Goal: Navigation & Orientation: Find specific page/section

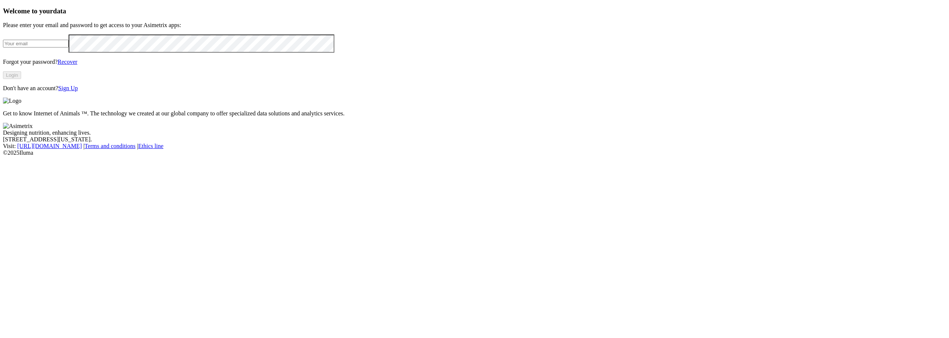
type input "[PERSON_NAME][EMAIL_ADDRESS][PERSON_NAME][DOMAIN_NAME]"
click at [21, 79] on button "Login" at bounding box center [12, 75] width 18 height 8
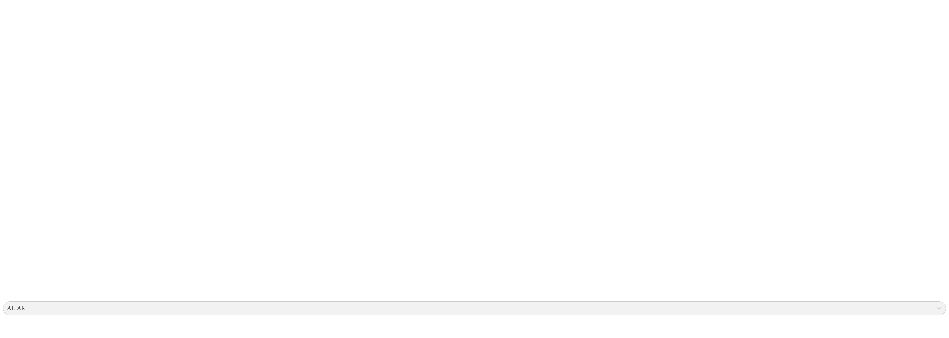
click at [931, 307] on icon at bounding box center [933, 308] width 4 height 3
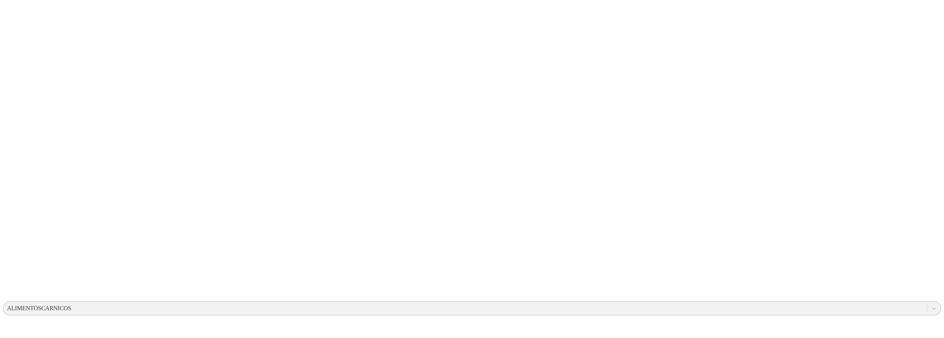
click at [818, 303] on div "ALIMENTOSCARNICOS" at bounding box center [464, 308] width 923 height 11
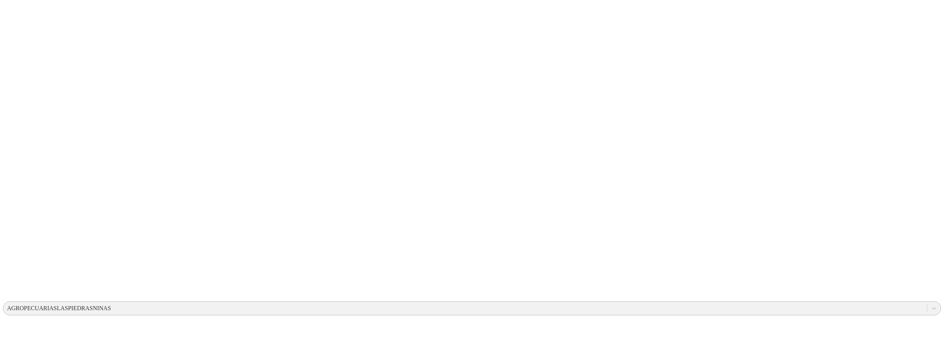
click at [111, 305] on div "AGROPECUARIASLASPIEDRASNINAS" at bounding box center [59, 308] width 104 height 7
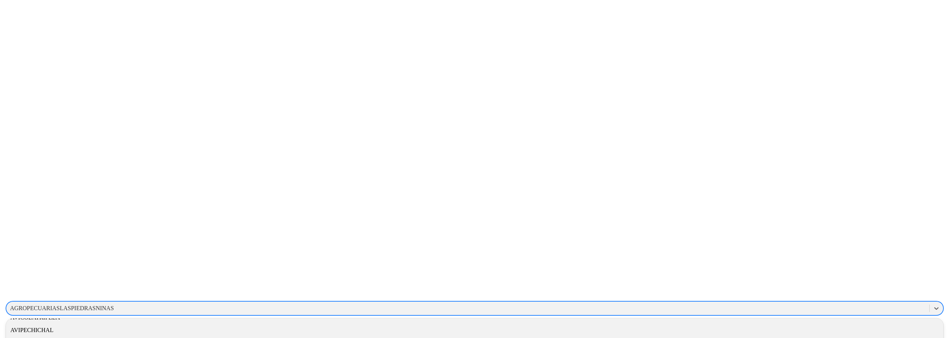
scroll to position [185, 0]
click at [826, 311] on div "AVIPECHICHAL" at bounding box center [472, 317] width 938 height 13
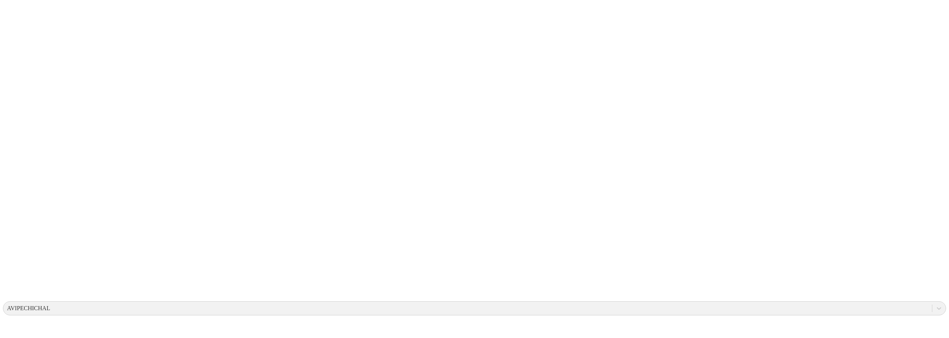
click at [935, 304] on icon at bounding box center [938, 307] width 7 height 7
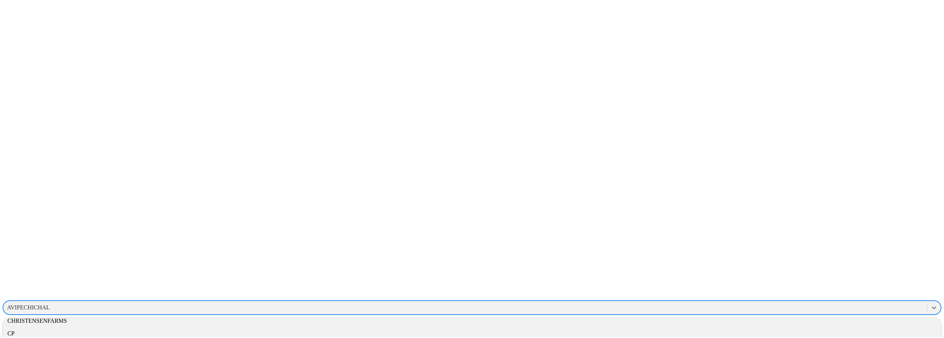
scroll to position [297, 0]
click at [842, 275] on div "CHRISTENSENFARMS" at bounding box center [474, 281] width 943 height 13
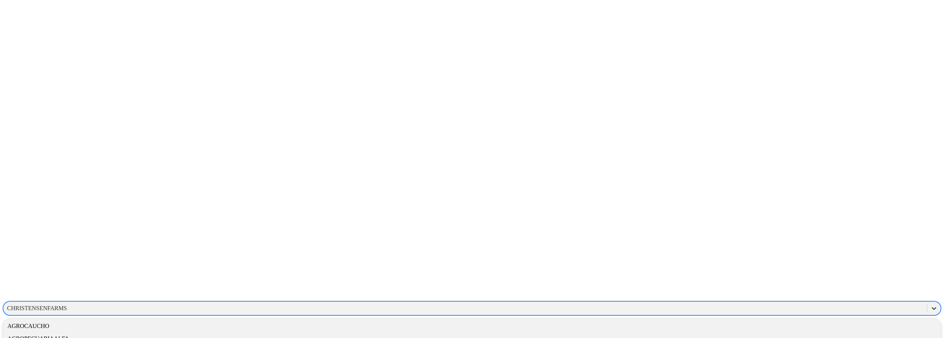
click at [927, 301] on div at bounding box center [933, 307] width 13 height 13
click at [852, 255] on div "NCSU" at bounding box center [472, 261] width 938 height 13
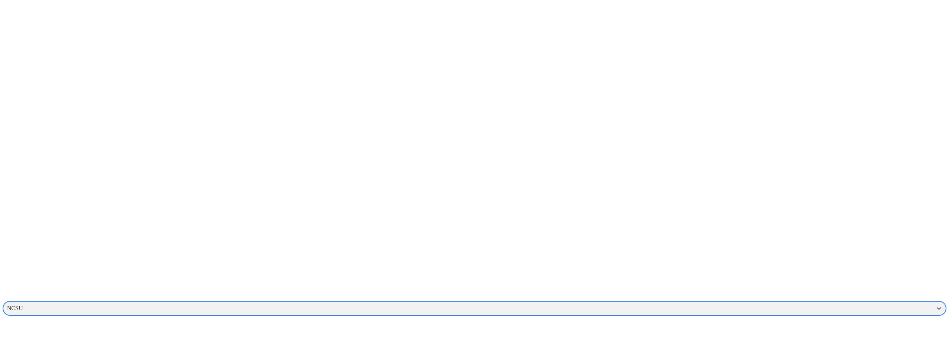
click at [853, 303] on div "NCSU" at bounding box center [467, 308] width 929 height 11
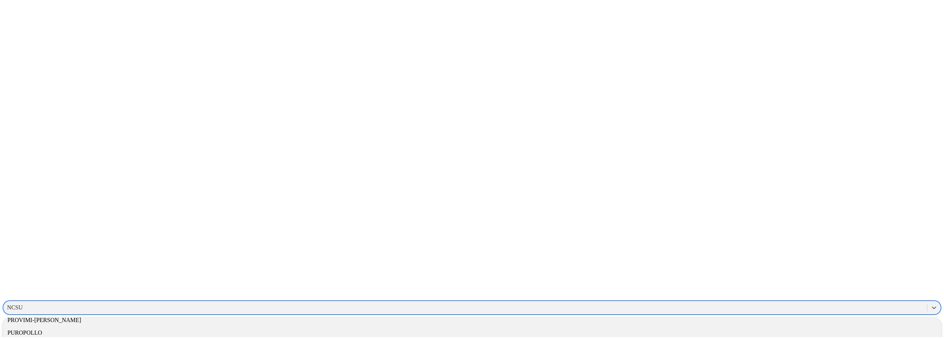
scroll to position [742, 0]
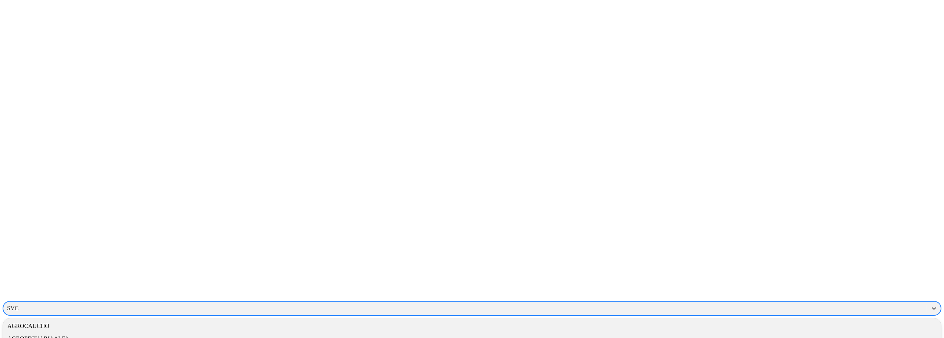
click at [844, 303] on div "SVC" at bounding box center [464, 308] width 923 height 11
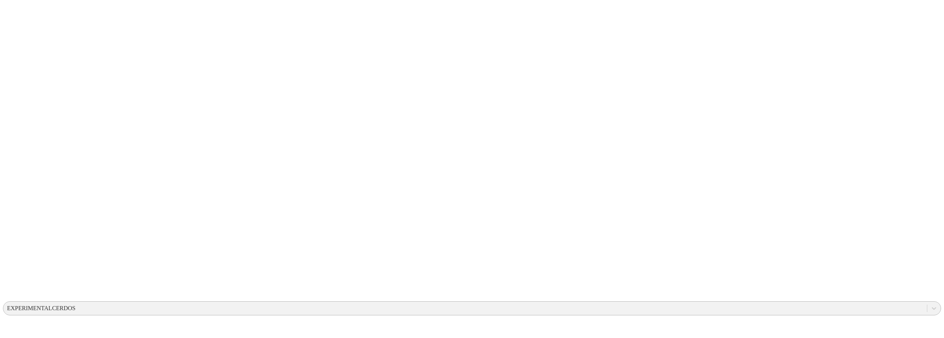
click at [76, 305] on div "EXPERIMENTALCERDOS" at bounding box center [41, 308] width 69 height 7
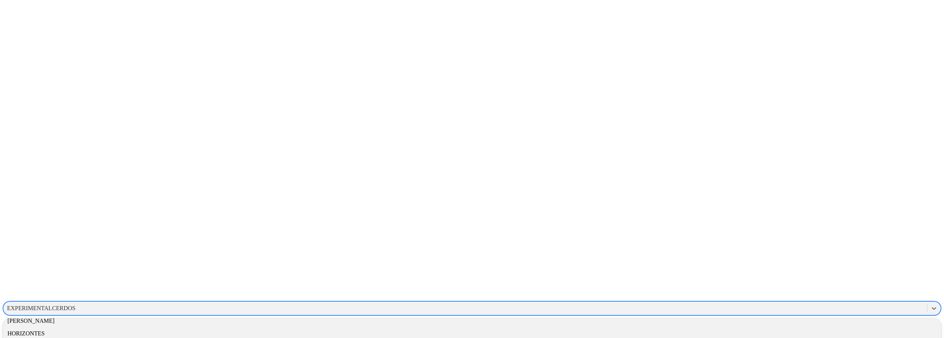
scroll to position [408, 0]
click at [836, 303] on div "HYLIFE" at bounding box center [472, 309] width 938 height 13
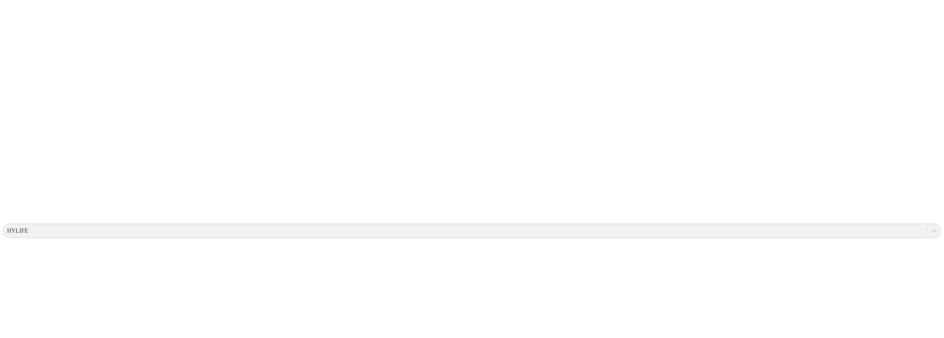
scroll to position [10, 0]
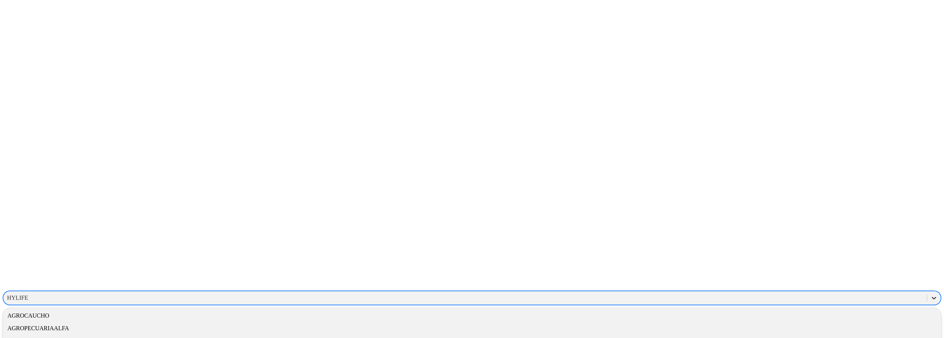
click at [927, 291] on div at bounding box center [933, 297] width 13 height 13
click at [830, 294] on div "PROGRESSIVEGROUPCOMPANY" at bounding box center [472, 300] width 938 height 13
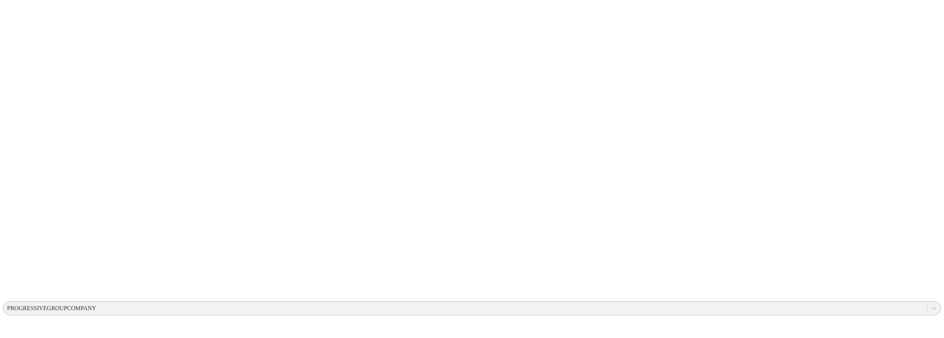
click at [96, 305] on div "PROGRESSIVEGROUPCOMPANY" at bounding box center [51, 308] width 89 height 7
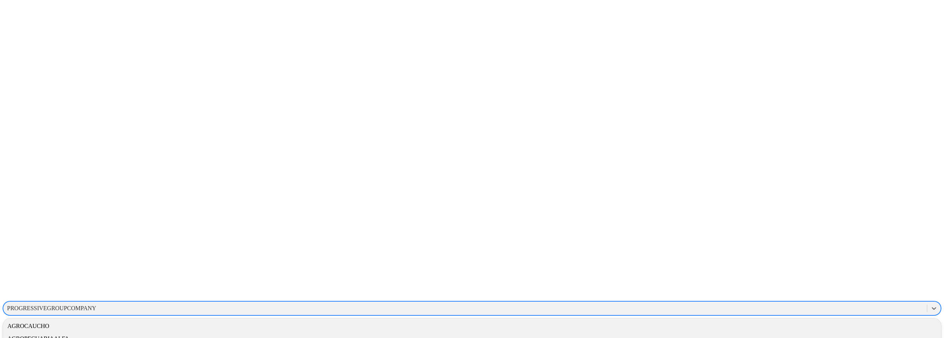
click at [96, 305] on div "PROGRESSIVEGROUPCOMPANY" at bounding box center [51, 308] width 89 height 7
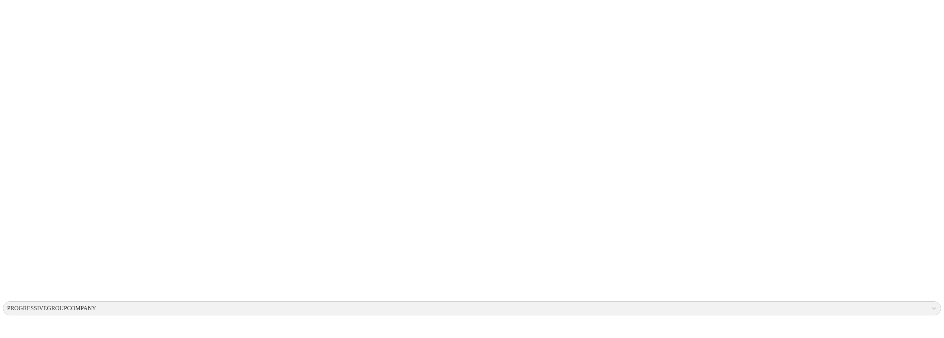
click at [855, 303] on div "PROGRESSIVEGROUPCOMPANY" at bounding box center [467, 308] width 929 height 11
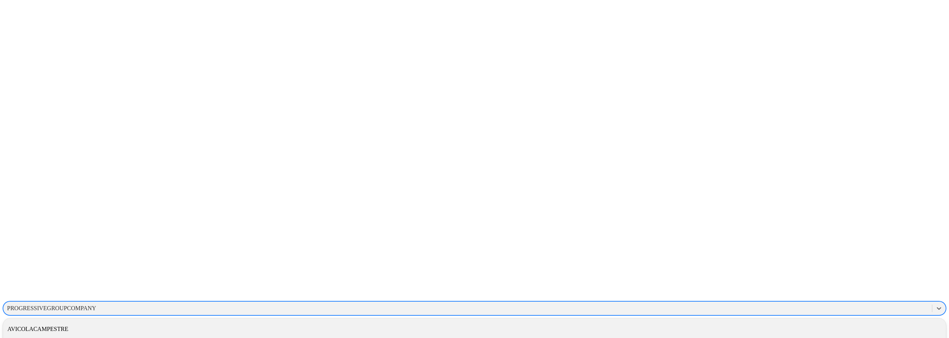
scroll to position [148, 0]
click at [819, 323] on div "AVICOLAFERNANDEZ" at bounding box center [474, 329] width 943 height 13
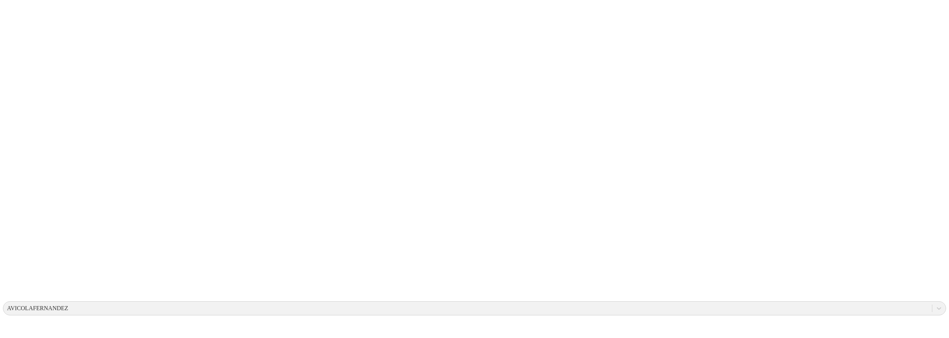
click at [847, 303] on div "AVICOLAFERNANDEZ" at bounding box center [467, 308] width 929 height 11
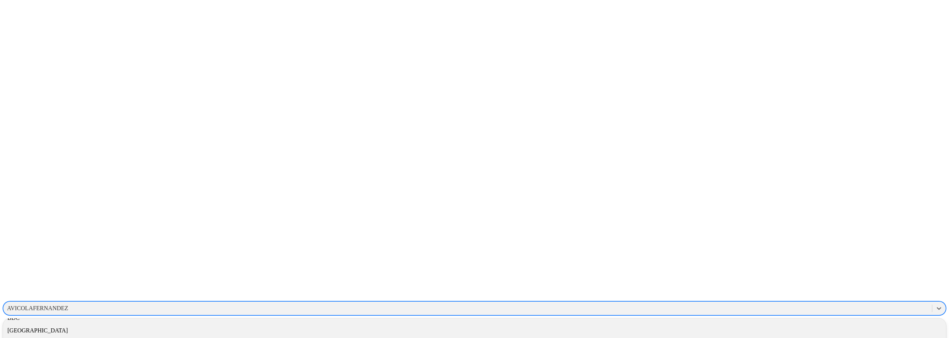
scroll to position [222, 0]
click at [837, 311] on div "CANTABRIA" at bounding box center [474, 317] width 943 height 13
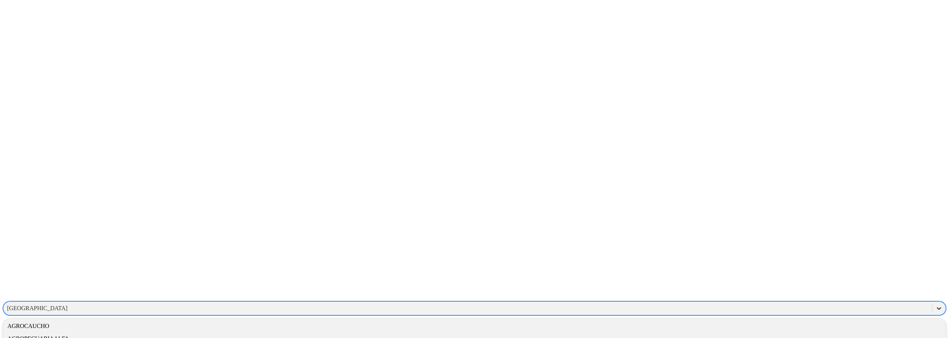
click at [935, 304] on icon at bounding box center [938, 307] width 7 height 7
click at [855, 325] on div "CP" at bounding box center [474, 331] width 943 height 13
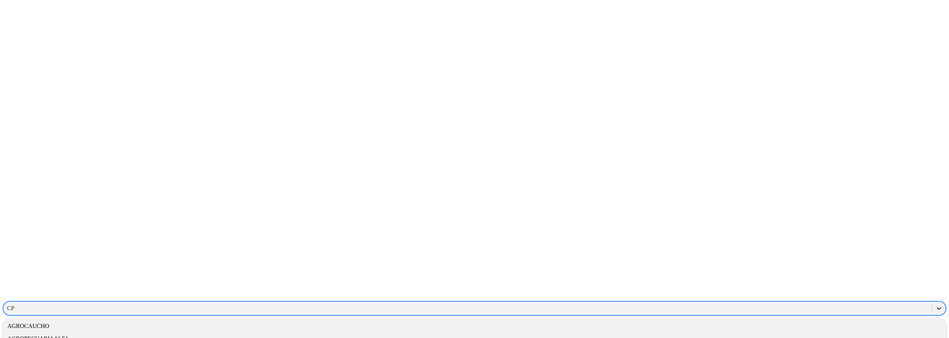
click at [937, 307] on icon at bounding box center [939, 308] width 4 height 3
click at [840, 277] on div "GM10027" at bounding box center [474, 283] width 943 height 13
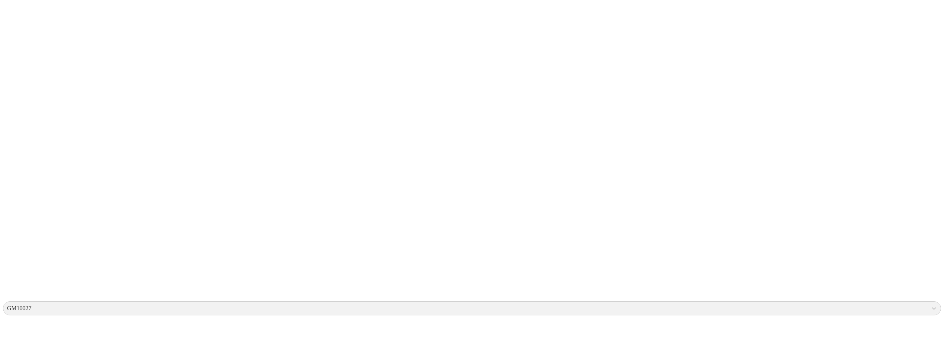
click at [932, 301] on div at bounding box center [938, 307] width 13 height 13
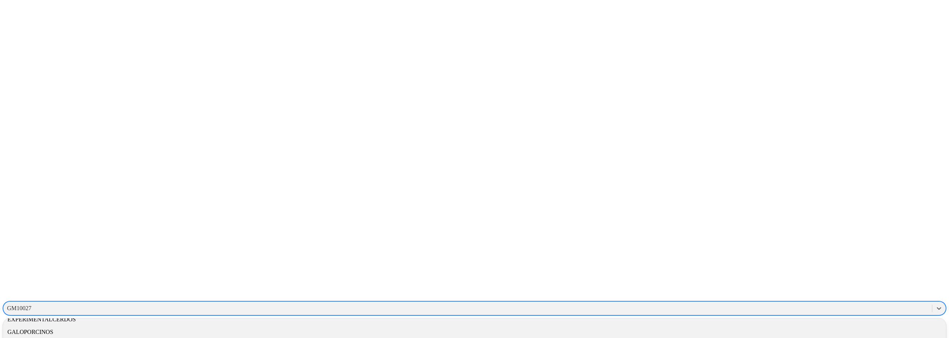
scroll to position [371, 0]
click at [836, 289] on div "GRUPONUTEC" at bounding box center [474, 295] width 943 height 13
